Goal: Task Accomplishment & Management: Manage account settings

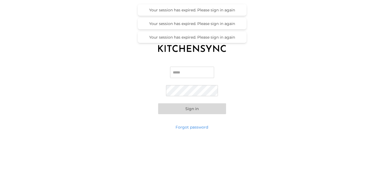
click at [189, 64] on div "Email Password Sign in" at bounding box center [192, 91] width 384 height 68
click at [189, 74] on input "Email" at bounding box center [192, 72] width 44 height 11
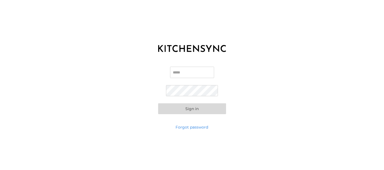
type input "**********"
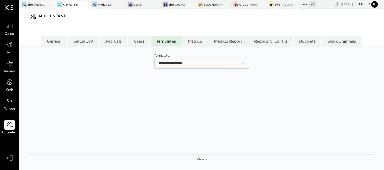
click at [76, 5] on div at bounding box center [80, 4] width 19 height 7
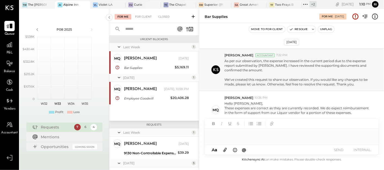
scroll to position [13, 0]
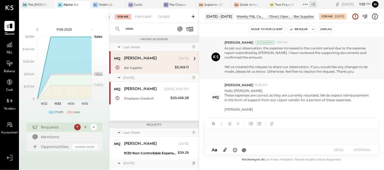
click at [325, 30] on button "Unflag" at bounding box center [326, 29] width 16 height 7
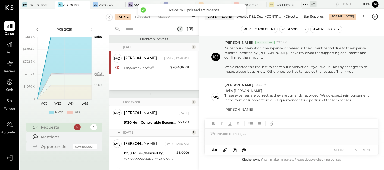
scroll to position [97, 0]
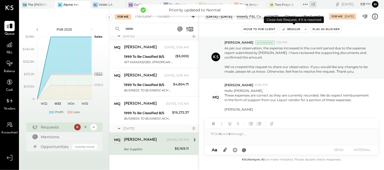
click at [290, 30] on button "Resolve" at bounding box center [291, 29] width 23 height 7
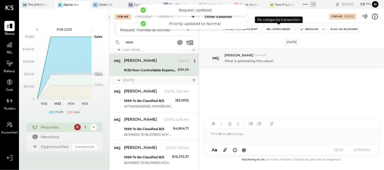
scroll to position [14, 0]
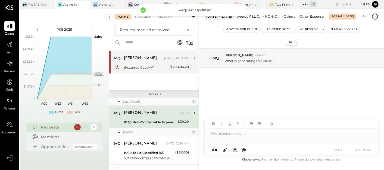
click at [142, 68] on div "Employee Goodwill" at bounding box center [146, 67] width 45 height 5
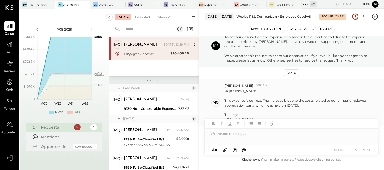
scroll to position [33, 0]
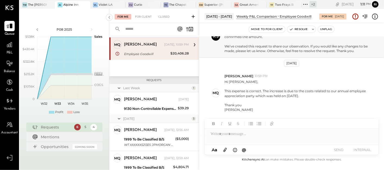
click at [330, 28] on button "Unflag" at bounding box center [326, 29] width 16 height 7
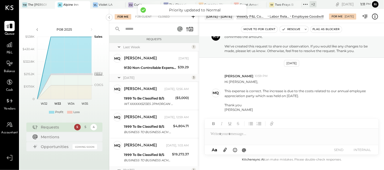
scroll to position [42, 0]
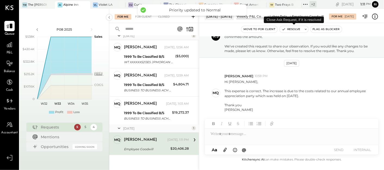
click at [289, 28] on button "Resolve" at bounding box center [291, 29] width 23 height 7
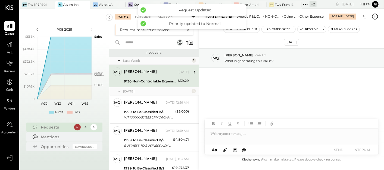
click at [153, 78] on div "[PERSON_NAME] [DATE] 9130 Non-Controllable Expenses:Other Income and Expenses:O…" at bounding box center [156, 76] width 65 height 17
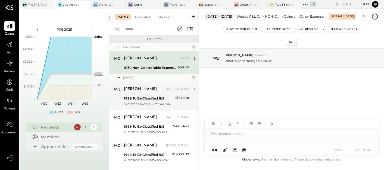
click at [155, 100] on div "1999 To Be Classified B/S" at bounding box center [149, 98] width 50 height 5
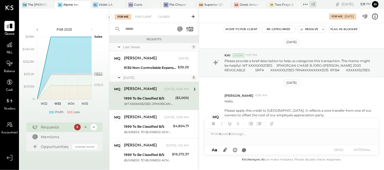
scroll to position [29, 0]
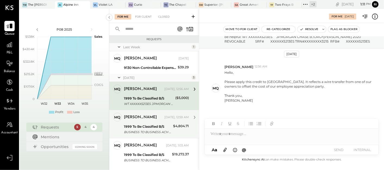
click at [173, 125] on div "$4,804.71" at bounding box center [181, 126] width 16 height 5
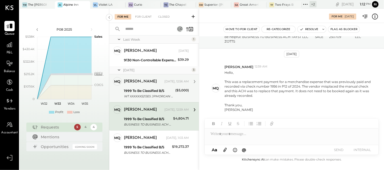
scroll to position [11, 0]
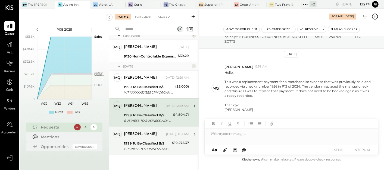
click at [156, 141] on div "1999 To Be Classified B/S" at bounding box center [147, 143] width 46 height 5
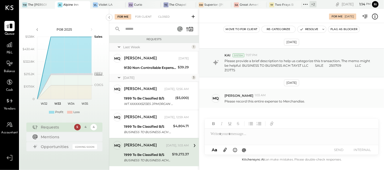
click at [344, 104] on div "MQ [PERSON_NAME] 1:03 AM Please record this entire expense to Merchandise." at bounding box center [291, 98] width 185 height 19
click at [384, 170] on html "Queue P&L Balance Cash Vendors Accountant v 4.32.3 TW The [PERSON_NAME] Alpine …" at bounding box center [192, 85] width 384 height 170
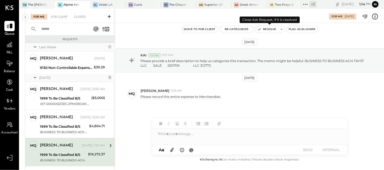
click at [267, 27] on button "Resolve" at bounding box center [266, 29] width 23 height 7
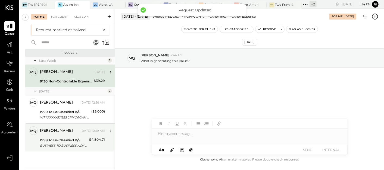
click at [71, 137] on div "1999 To Be Classified B/S BUSINESS TO BUSINESS ACH TAYST LLC SALE 250709 LLC ZO…" at bounding box center [64, 143] width 48 height 12
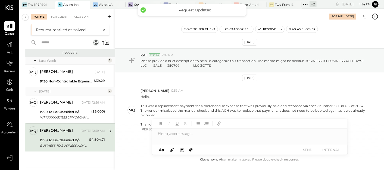
scroll to position [20, 0]
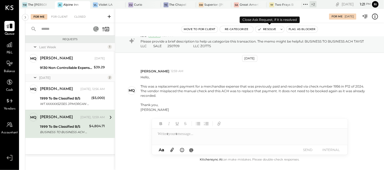
click at [263, 31] on button "Resolve" at bounding box center [266, 29] width 23 height 7
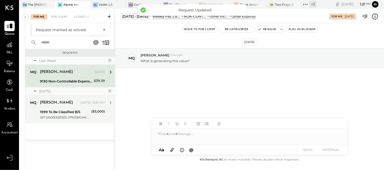
click at [45, 106] on div "[PERSON_NAME] [DATE], 12:56 AM" at bounding box center [72, 103] width 65 height 8
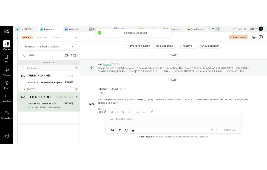
scroll to position [24, 0]
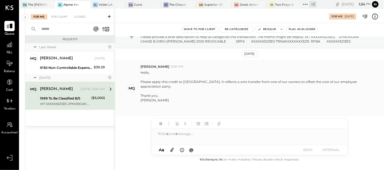
click at [244, 101] on div "[PERSON_NAME]" at bounding box center [253, 100] width 227 height 5
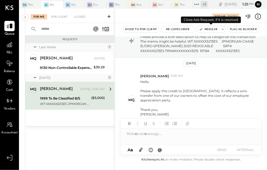
click at [209, 32] on button "Resolve" at bounding box center [208, 29] width 23 height 7
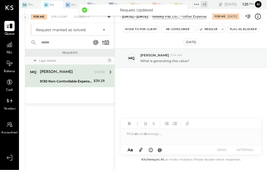
click at [65, 77] on div "[PERSON_NAME] [DATE] 9130 Non-Controllable Expenses:Other Income and Expenses:O…" at bounding box center [72, 76] width 65 height 17
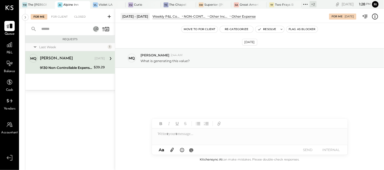
click at [178, 138] on div at bounding box center [250, 134] width 196 height 11
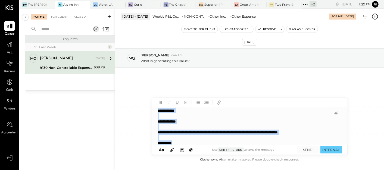
copy div "**********"
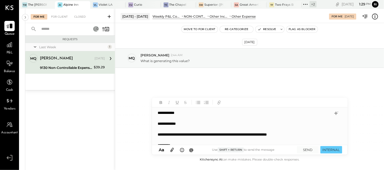
scroll to position [2, 0]
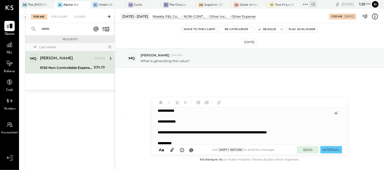
click at [304, 151] on button "SEND" at bounding box center [308, 149] width 22 height 7
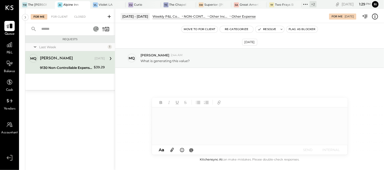
scroll to position [0, 0]
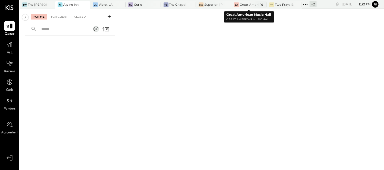
click at [254, 5] on div at bounding box center [256, 4] width 19 height 7
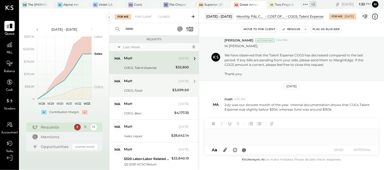
click at [152, 88] on div "COGS, Food" at bounding box center [147, 90] width 47 height 5
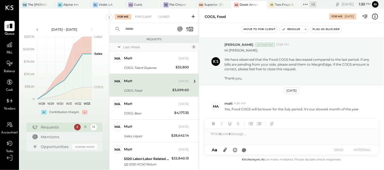
scroll to position [10, 0]
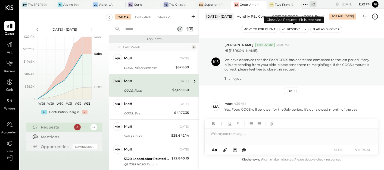
click at [293, 32] on button "Resolve" at bounding box center [291, 29] width 23 height 7
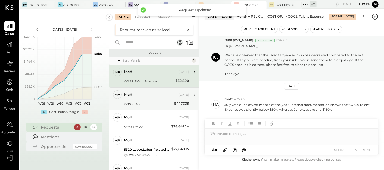
click at [171, 105] on div "COGS, Beer $4,177.35" at bounding box center [156, 104] width 65 height 7
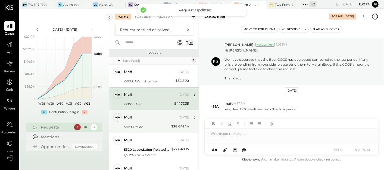
scroll to position [10, 0]
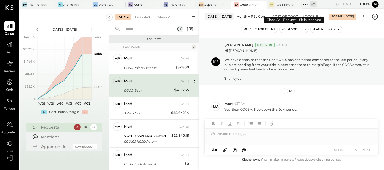
click at [293, 29] on button "Resolve" at bounding box center [291, 29] width 23 height 7
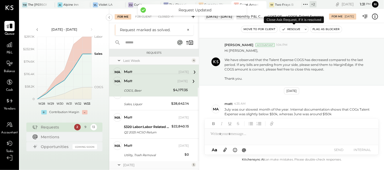
scroll to position [15, 0]
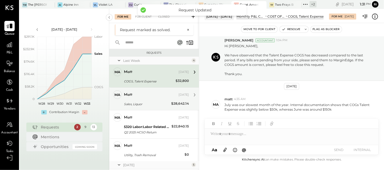
click at [163, 97] on div "matt" at bounding box center [151, 94] width 54 height 5
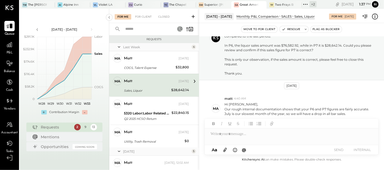
scroll to position [61, 0]
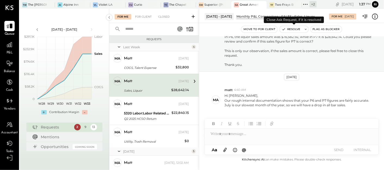
click at [290, 29] on button "Resolve" at bounding box center [291, 29] width 23 height 7
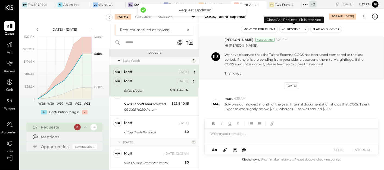
scroll to position [15, 0]
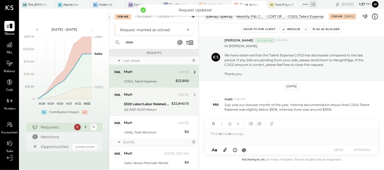
click at [137, 102] on div "5320 Labor:Labor Related Expenses:Health/Dental Insurance" at bounding box center [147, 104] width 46 height 5
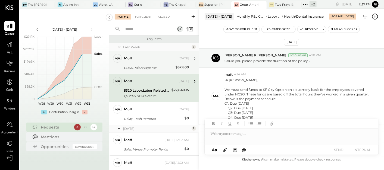
click at [153, 68] on div "COGS, Talent Expense" at bounding box center [149, 67] width 50 height 5
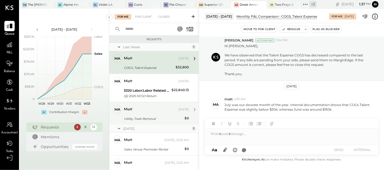
click at [148, 119] on div "Utility, Trash Removal" at bounding box center [153, 118] width 59 height 5
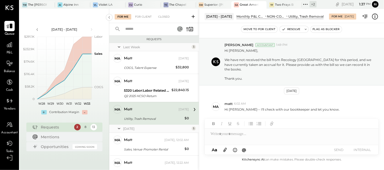
click at [265, 32] on button "Move to for client" at bounding box center [259, 29] width 36 height 7
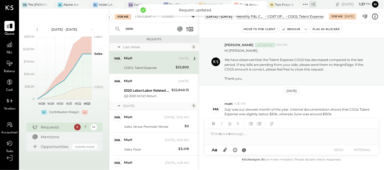
scroll to position [15, 0]
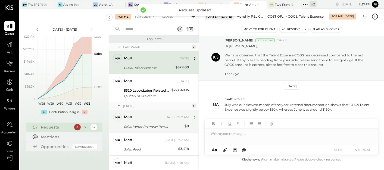
click at [158, 126] on div "Sales, Venue Promoter Rental" at bounding box center [153, 126] width 59 height 5
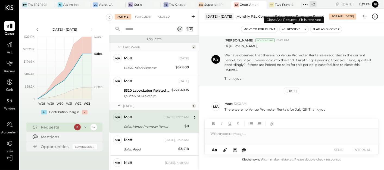
click at [290, 31] on button "Resolve" at bounding box center [291, 29] width 23 height 7
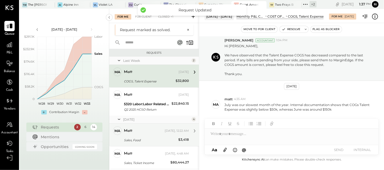
click at [154, 136] on div "[PERSON_NAME] [DATE], 12:22 AM Sales, Food $3,418 P7's Food Sales at $3,418 is …" at bounding box center [156, 135] width 65 height 17
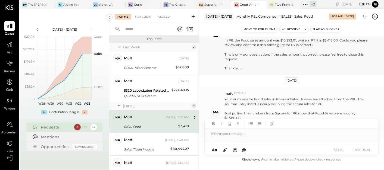
scroll to position [90, 0]
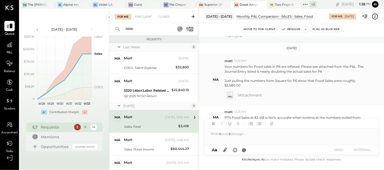
click at [227, 93] on icon at bounding box center [230, 95] width 6 height 6
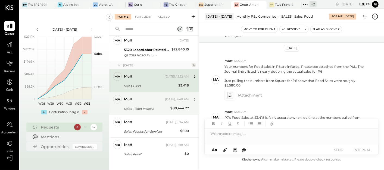
scroll to position [46, 0]
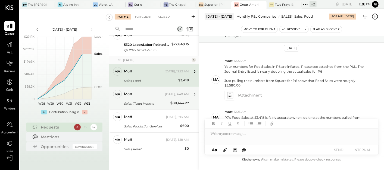
click at [159, 103] on div "Sales, Ticket Income" at bounding box center [146, 103] width 45 height 5
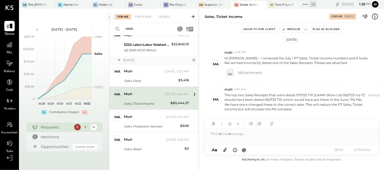
scroll to position [80, 0]
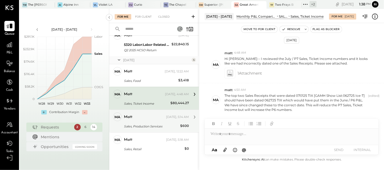
click at [137, 117] on div "matt" at bounding box center [144, 117] width 41 height 5
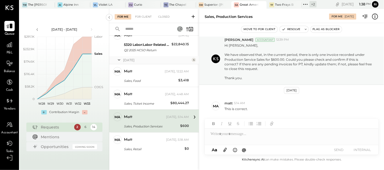
scroll to position [15, 0]
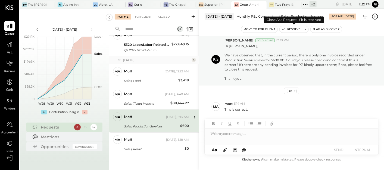
click at [290, 27] on button "Resolve" at bounding box center [291, 29] width 23 height 7
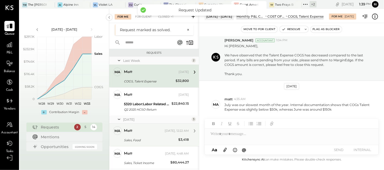
scroll to position [23, 0]
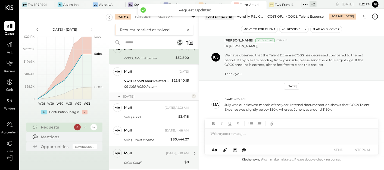
click at [164, 156] on div "[PERSON_NAME] [DATE], 5:18 AM" at bounding box center [156, 154] width 65 height 8
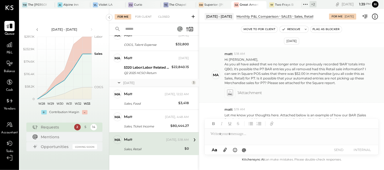
scroll to position [88, 0]
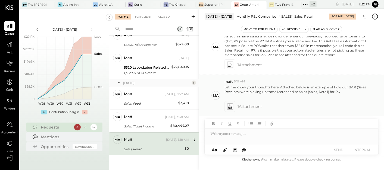
click at [229, 106] on icon at bounding box center [230, 107] width 6 height 6
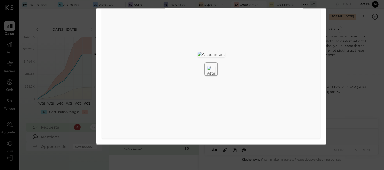
scroll to position [67, 0]
click at [209, 66] on img at bounding box center [211, 71] width 8 height 10
click at [225, 57] on img at bounding box center [211, 54] width 27 height 5
drag, startPoint x: 206, startPoint y: 64, endPoint x: 251, endPoint y: 70, distance: 45.5
click at [251, 70] on div at bounding box center [211, 69] width 230 height 18
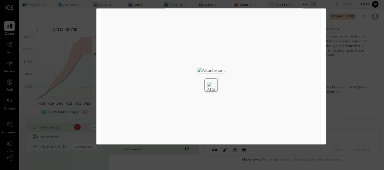
scroll to position [37, 0]
click at [225, 77] on img at bounding box center [211, 79] width 27 height 5
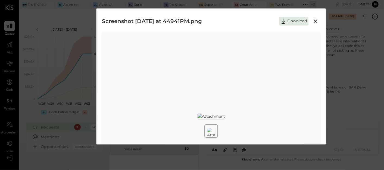
click at [314, 22] on icon at bounding box center [315, 21] width 7 height 7
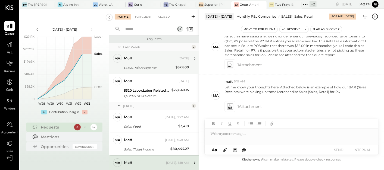
click at [172, 69] on div "COGS, Talent Expense" at bounding box center [149, 67] width 50 height 5
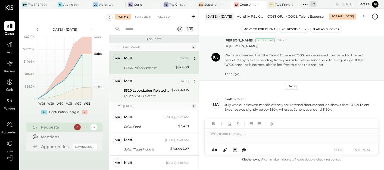
scroll to position [23, 0]
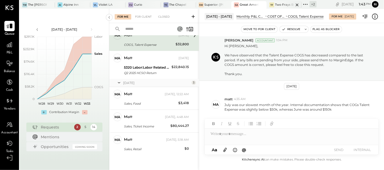
click at [283, 2] on div at bounding box center [292, 4] width 19 height 7
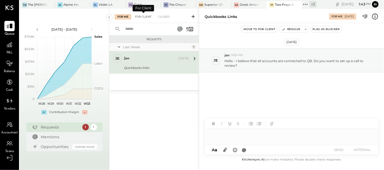
click at [141, 19] on div "For Client" at bounding box center [143, 16] width 22 height 5
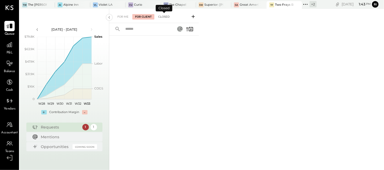
click at [167, 15] on div "Closed" at bounding box center [163, 16] width 17 height 5
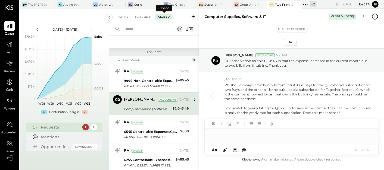
scroll to position [84, 0]
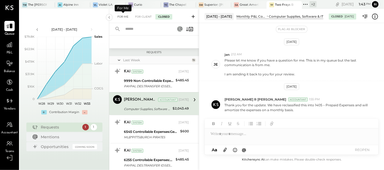
click at [123, 15] on div "For Me" at bounding box center [123, 16] width 17 height 5
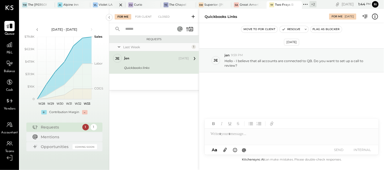
click at [108, 3] on div at bounding box center [115, 4] width 19 height 7
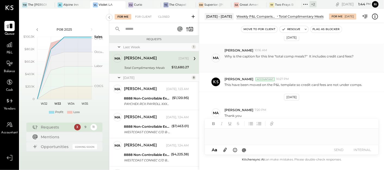
scroll to position [46, 0]
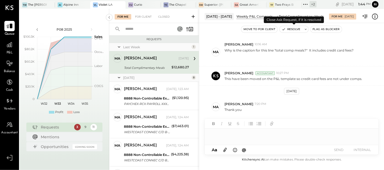
click at [296, 30] on button "Resolve" at bounding box center [291, 29] width 23 height 7
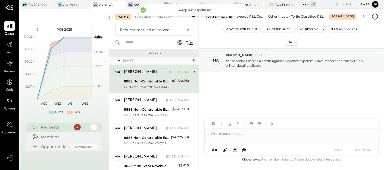
click at [147, 84] on div "PAYCHEX-RCX PAYROLL XXXXXXXX000027X THE SAUCE LLC" at bounding box center [147, 86] width 46 height 5
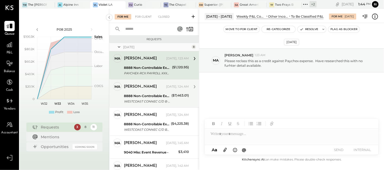
click at [147, 95] on div "8888 Non-Controllable Expenses:Other Income and Expenses:To Be Classified P&L" at bounding box center [147, 95] width 46 height 5
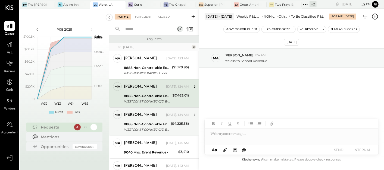
click at [152, 122] on div "8888 Non-Controllable Expenses:Other Income and Expenses:To Be Classified P&L" at bounding box center [146, 124] width 45 height 5
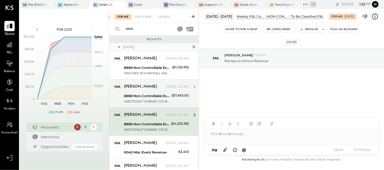
scroll to position [30, 0]
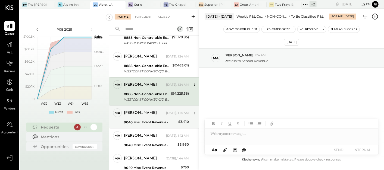
click at [152, 117] on div "[PERSON_NAME] [DATE], 1:45 AM" at bounding box center [156, 113] width 65 height 9
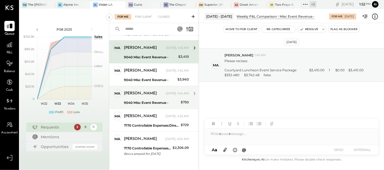
scroll to position [100, 0]
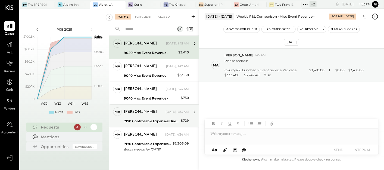
click at [153, 119] on div "7170 Controllable Expenses:Direct Operating Expenses:Memberships/Dues" at bounding box center [151, 121] width 55 height 5
